Goal: Information Seeking & Learning: Learn about a topic

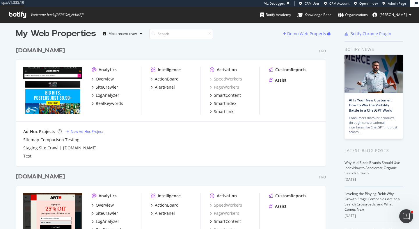
scroll to position [5, 0]
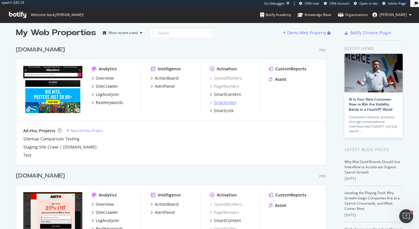
click at [234, 102] on div "SmartIndex" at bounding box center [225, 103] width 22 height 6
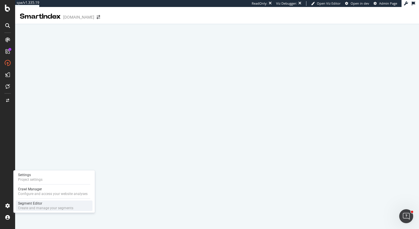
click at [25, 205] on div "Segment Editor" at bounding box center [45, 204] width 55 height 5
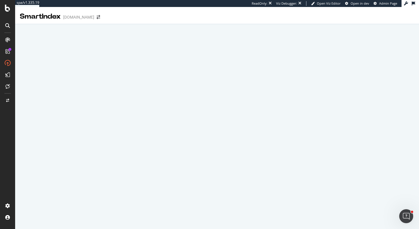
click at [6, 11] on icon at bounding box center [7, 8] width 5 height 7
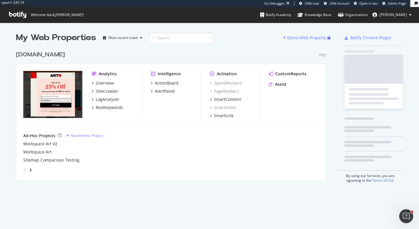
scroll to position [137, 315]
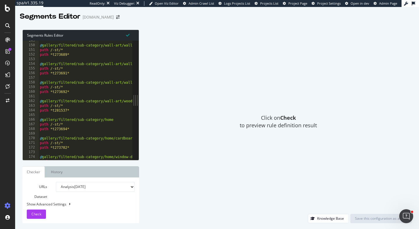
scroll to position [429, 0]
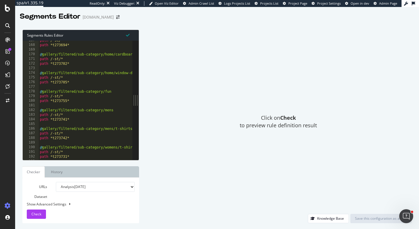
click at [217, 123] on div "Click on Check to preview rule definition result" at bounding box center [278, 122] width 267 height 185
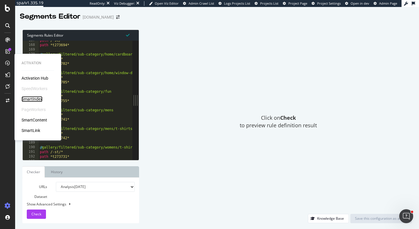
click at [39, 97] on div "SmartIndex" at bounding box center [32, 99] width 21 height 6
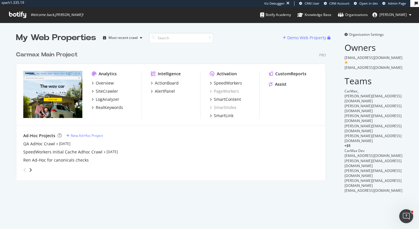
scroll to position [137, 315]
click at [235, 84] on div "SpeedWorkers" at bounding box center [228, 83] width 28 height 6
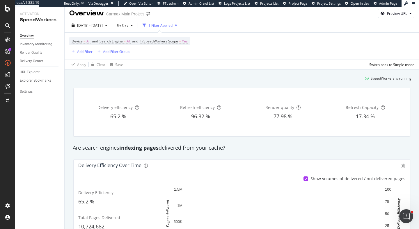
scroll to position [5, 0]
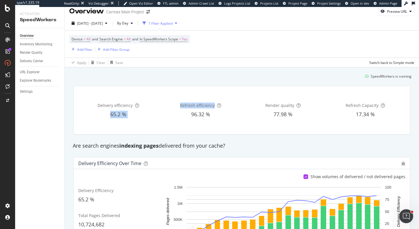
drag, startPoint x: 108, startPoint y: 114, endPoint x: 170, endPoint y: 115, distance: 62.0
click at [171, 115] on div "Delivery efficiency 65.2 % Refresh efficiency 96.32 % Render quality 77.98 % Re…" at bounding box center [241, 110] width 327 height 39
click at [181, 114] on div "96.32 %" at bounding box center [201, 115] width 80 height 8
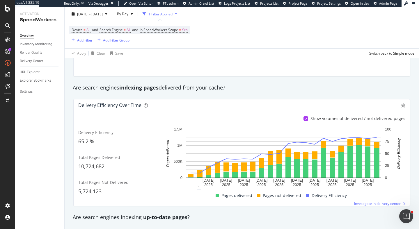
scroll to position [4, 0]
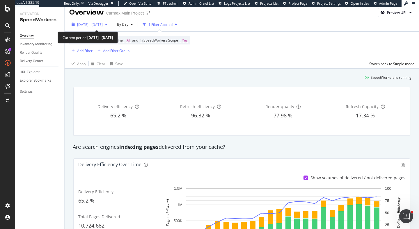
click at [100, 25] on span "2025 Jul. 16th - Aug. 12th" at bounding box center [90, 24] width 26 height 5
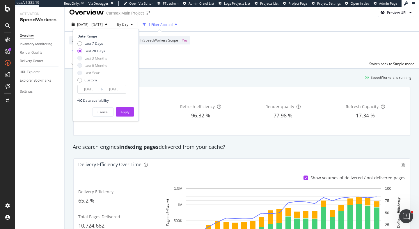
click at [104, 47] on div "Last 7 Days Last 28 Days Last 3 Months Last 6 Months Last Year Custom" at bounding box center [92, 63] width 30 height 44
click at [100, 45] on div "Last 7 Days" at bounding box center [93, 43] width 19 height 5
type input "2025/08/06"
click at [129, 111] on div "Apply" at bounding box center [125, 112] width 9 height 5
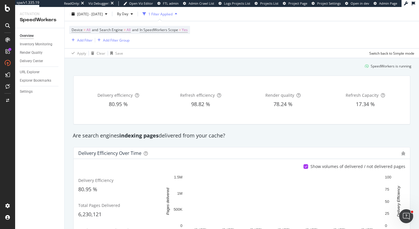
scroll to position [6, 0]
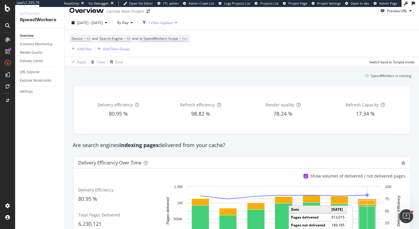
click at [370, 202] on rect "A chart." at bounding box center [368, 203] width 16 height 4
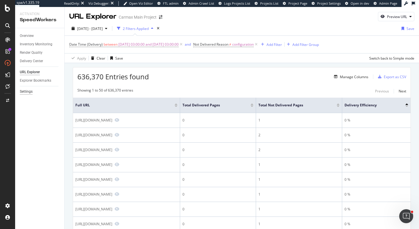
click at [28, 92] on div "Settings" at bounding box center [26, 92] width 13 height 6
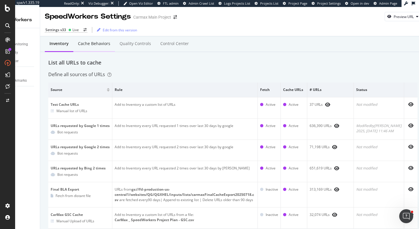
click at [89, 49] on div "Cache behaviors" at bounding box center [94, 44] width 42 height 16
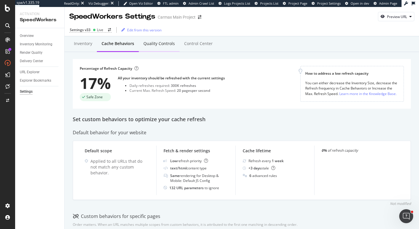
click at [160, 45] on div "Quality Controls" at bounding box center [159, 44] width 31 height 6
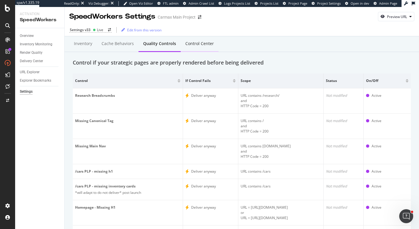
click at [200, 44] on div "Control Center" at bounding box center [200, 44] width 29 height 6
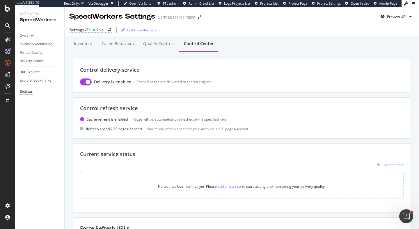
click at [25, 74] on div "URL Explorer" at bounding box center [30, 72] width 20 height 6
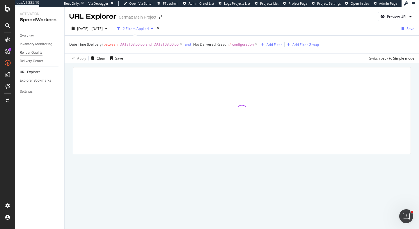
click at [31, 52] on div "Render Quality" at bounding box center [31, 53] width 23 height 6
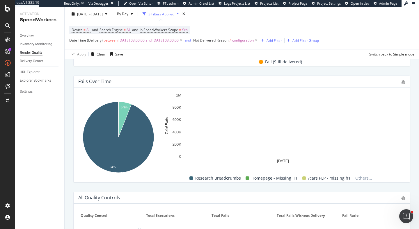
scroll to position [209, 0]
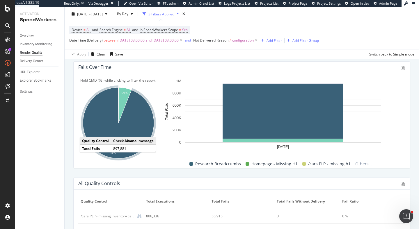
click at [144, 123] on icon "A chart." at bounding box center [118, 123] width 71 height 71
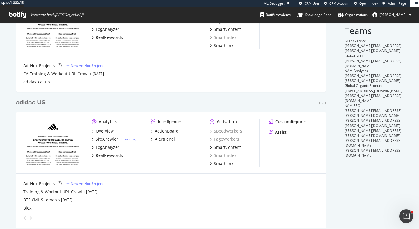
scroll to position [79, 0]
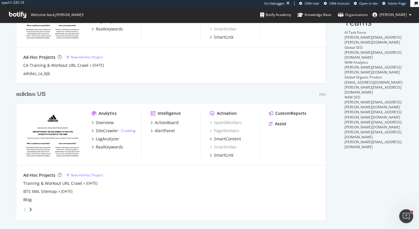
click at [184, 93] on div "adidas US Pro" at bounding box center [171, 94] width 310 height 8
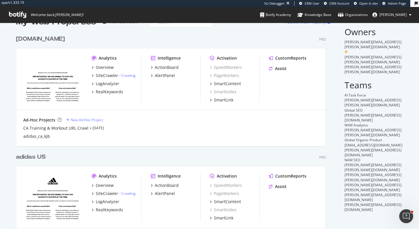
scroll to position [0, 0]
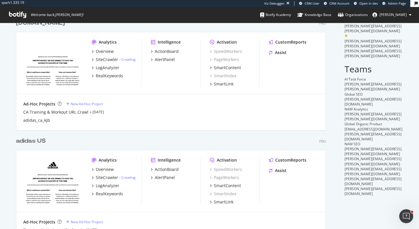
scroll to position [79, 0]
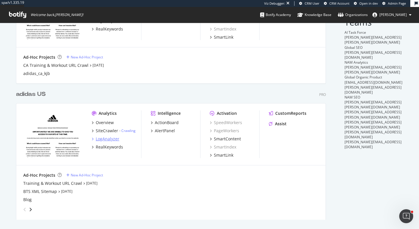
click at [110, 138] on div "LogAnalyzer" at bounding box center [108, 139] width 24 height 6
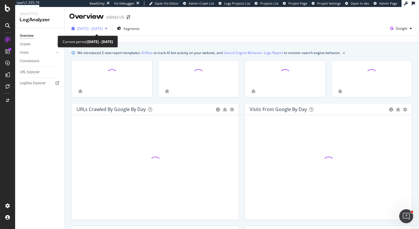
click at [103, 29] on span "[DATE] - [DATE]" at bounding box center [90, 28] width 26 height 5
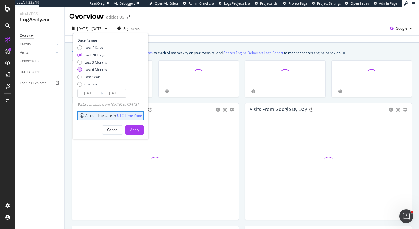
click at [106, 70] on div "Last 6 Months" at bounding box center [95, 69] width 23 height 5
type input "[DATE]"
click at [139, 128] on div "Apply" at bounding box center [134, 130] width 9 height 5
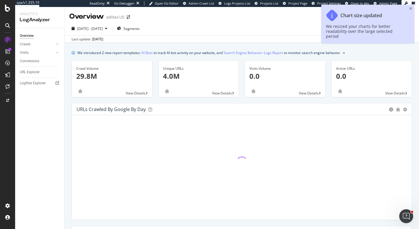
click at [409, 7] on div "Chart size updated We resized your charts for better readability over the large…" at bounding box center [368, 24] width 93 height 39
click at [410, 8] on icon "close toast" at bounding box center [411, 8] width 3 height 3
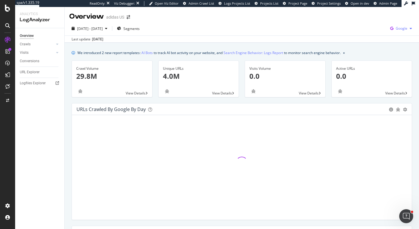
click at [409, 29] on div "button" at bounding box center [411, 28] width 7 height 3
click at [375, 33] on span "OpenAI" at bounding box center [373, 33] width 22 height 5
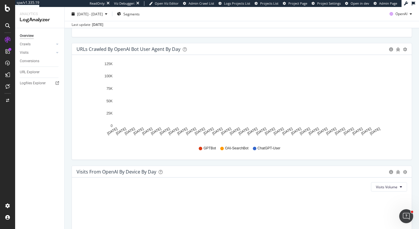
scroll to position [494, 0]
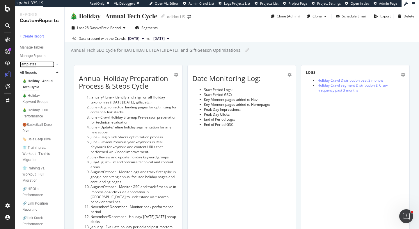
click at [32, 64] on div "Templates" at bounding box center [28, 64] width 16 height 6
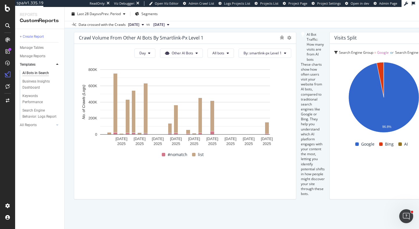
scroll to position [1013, 0]
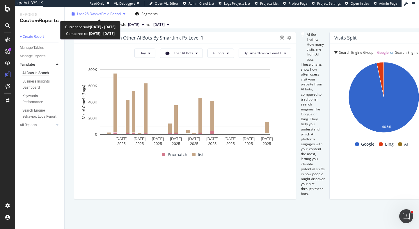
click at [111, 12] on span "vs Prev. Period" at bounding box center [109, 13] width 23 height 5
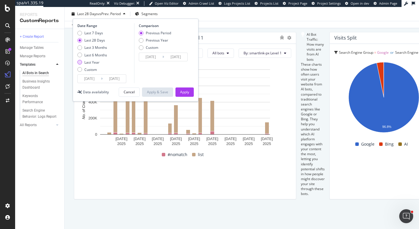
click at [96, 60] on div "Last Year" at bounding box center [91, 62] width 15 height 5
type input "2024/08/12"
type input "2023/08/13"
type input "2024/08/11"
click at [184, 92] on div "Apply" at bounding box center [184, 92] width 9 height 5
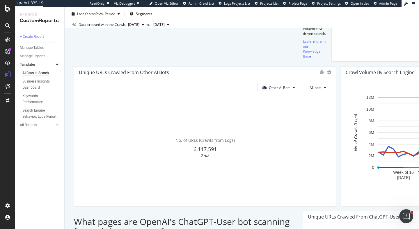
scroll to position [289, 0]
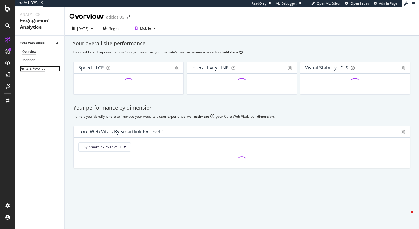
click at [41, 69] on div "Visits & Revenue" at bounding box center [33, 69] width 26 height 6
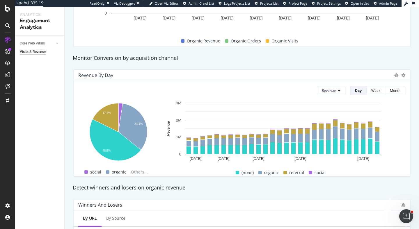
scroll to position [152, 0]
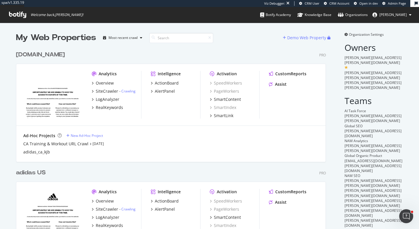
scroll to position [48, 0]
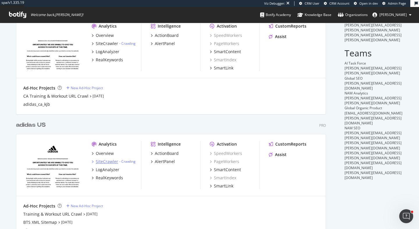
click at [112, 160] on div "SiteCrawler" at bounding box center [107, 162] width 22 height 6
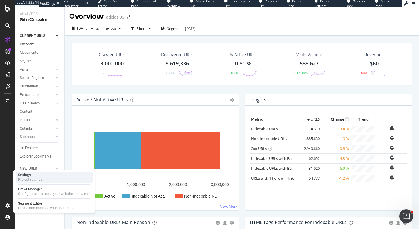
click at [39, 178] on div "Project settings" at bounding box center [30, 180] width 24 height 5
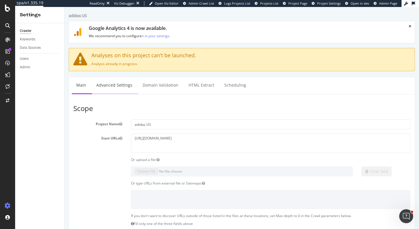
click at [114, 87] on link "Advanced Settings" at bounding box center [114, 85] width 45 height 16
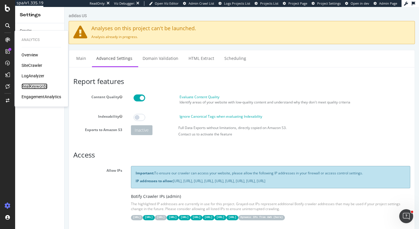
click at [39, 86] on div "RealKeywords" at bounding box center [35, 87] width 26 height 6
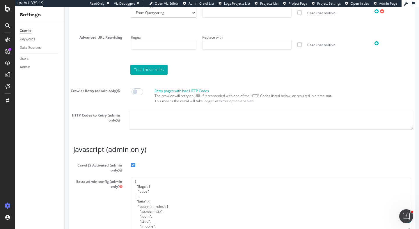
scroll to position [639, 0]
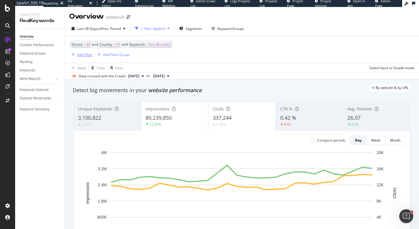
click at [80, 55] on div "Add Filter" at bounding box center [84, 54] width 15 height 5
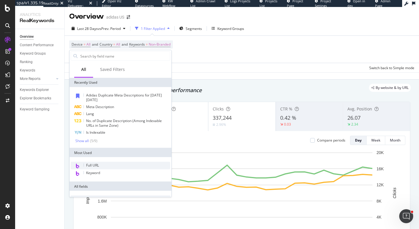
click at [102, 164] on div "Full URL" at bounding box center [121, 166] width 100 height 8
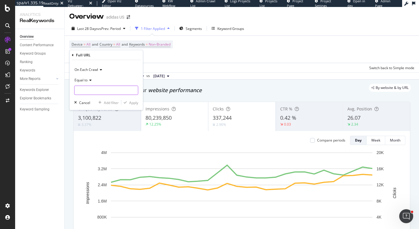
click at [104, 89] on input "text" at bounding box center [106, 90] width 63 height 9
click at [80, 80] on span "Equal to" at bounding box center [81, 79] width 13 height 5
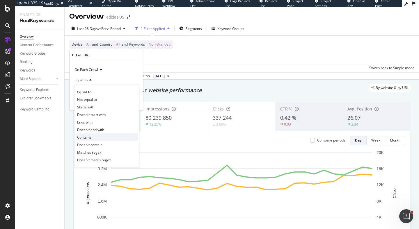
click at [100, 136] on div "Contains" at bounding box center [107, 138] width 62 height 8
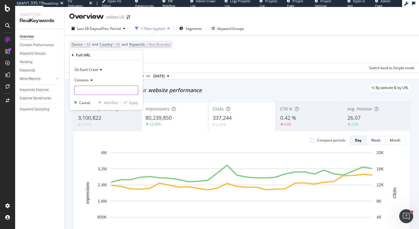
click at [97, 93] on input "text" at bounding box center [106, 90] width 63 height 9
type input "gPromoCode"
click at [136, 102] on div "Apply" at bounding box center [133, 102] width 9 height 5
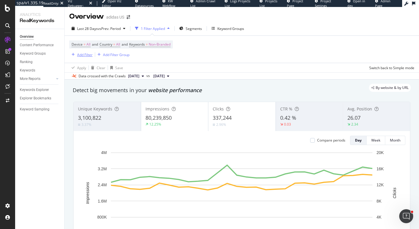
click at [84, 54] on div "Add Filter" at bounding box center [84, 54] width 15 height 5
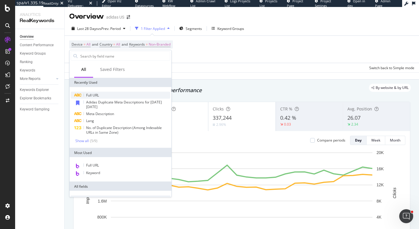
click at [94, 93] on span "Full URL" at bounding box center [92, 95] width 13 height 5
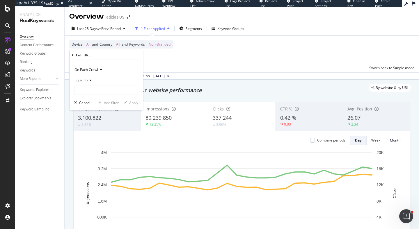
click at [87, 84] on div "Equal to" at bounding box center [106, 79] width 64 height 9
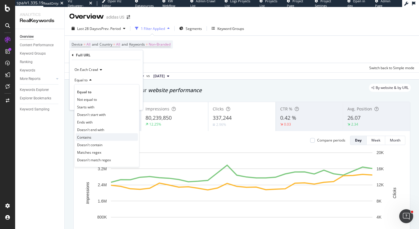
click at [97, 136] on div "Contains" at bounding box center [107, 138] width 62 height 8
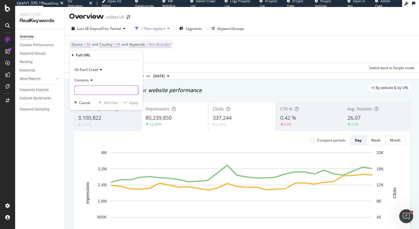
click at [97, 92] on input "text" at bounding box center [106, 90] width 63 height 9
type input "?gQT"
click at [133, 103] on div "Apply" at bounding box center [133, 102] width 9 height 5
